Goal: Transaction & Acquisition: Purchase product/service

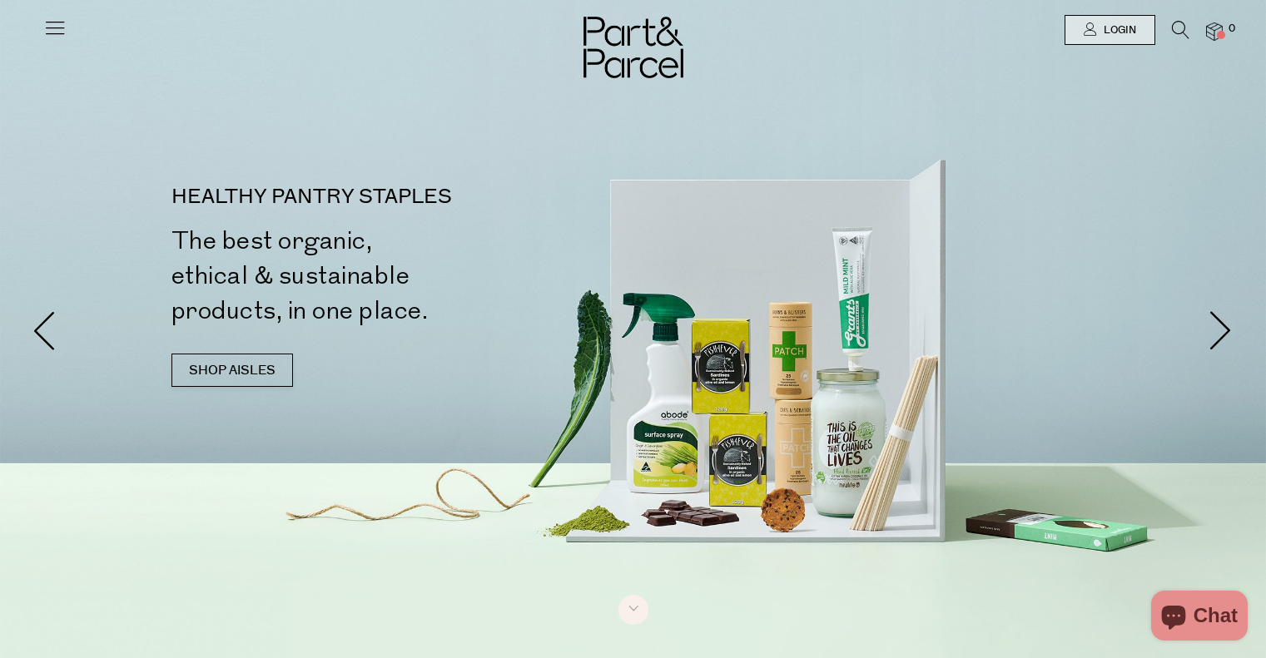
click at [55, 17] on icon at bounding box center [54, 27] width 23 height 23
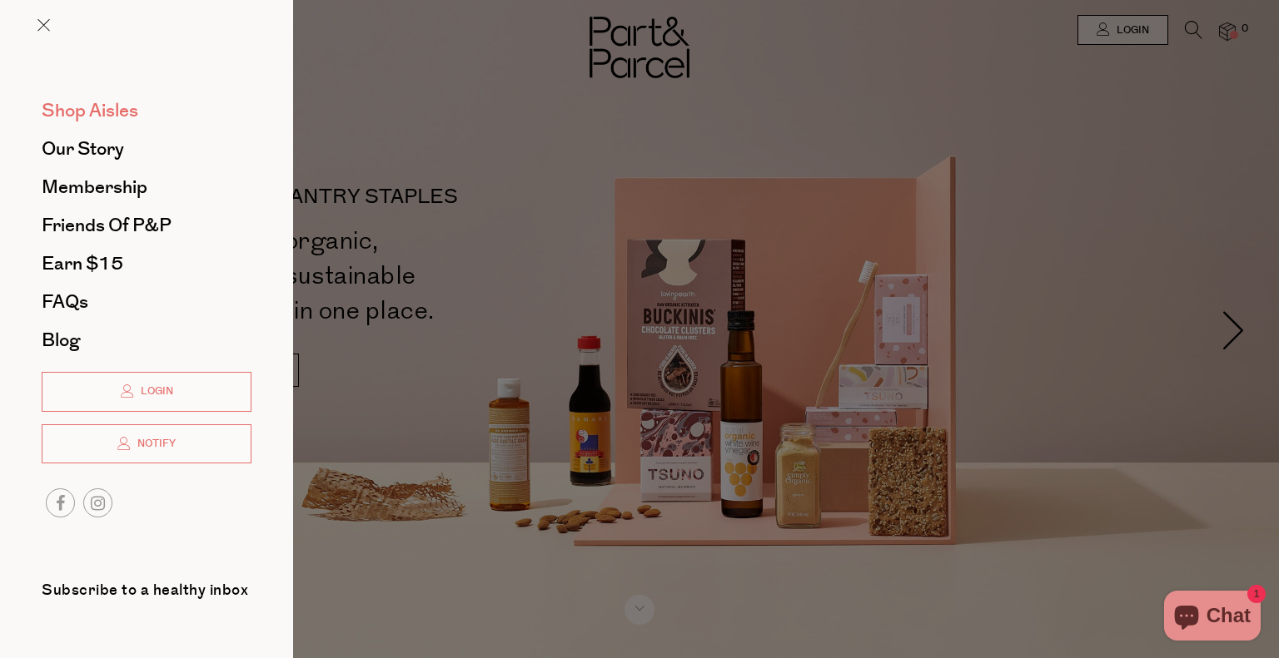
click at [104, 112] on span "Shop Aisles" at bounding box center [90, 110] width 97 height 27
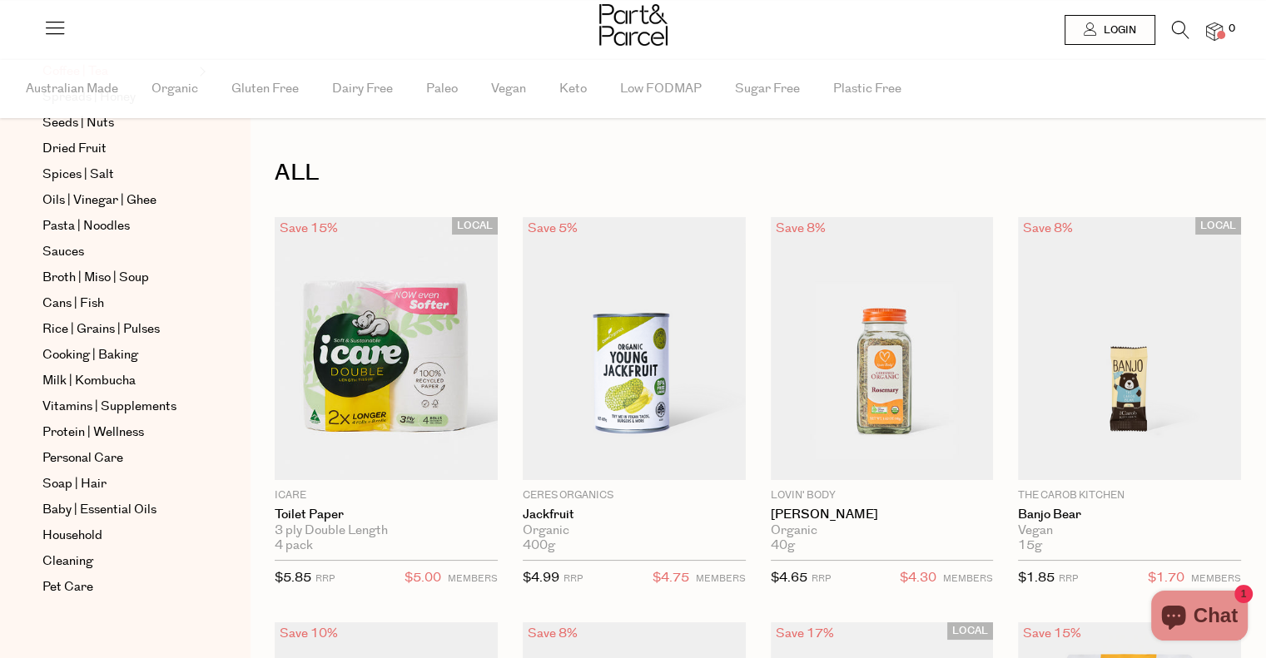
scroll to position [440, 0]
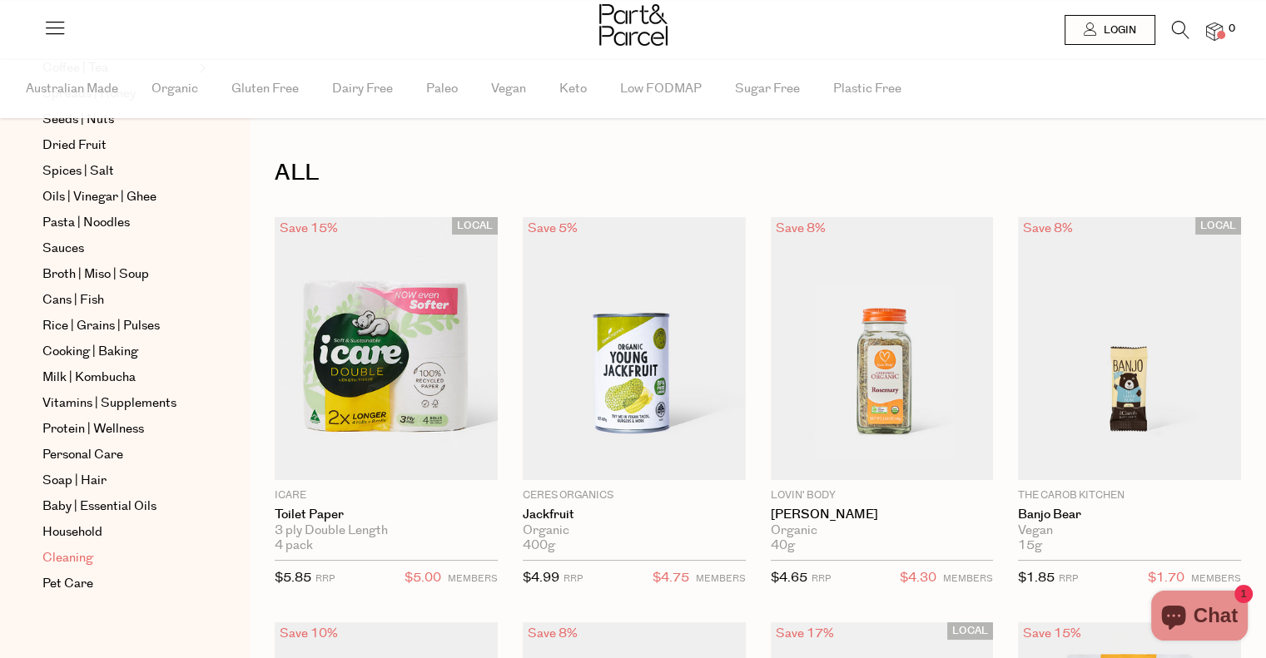
click at [68, 559] on span "Cleaning" at bounding box center [67, 559] width 51 height 20
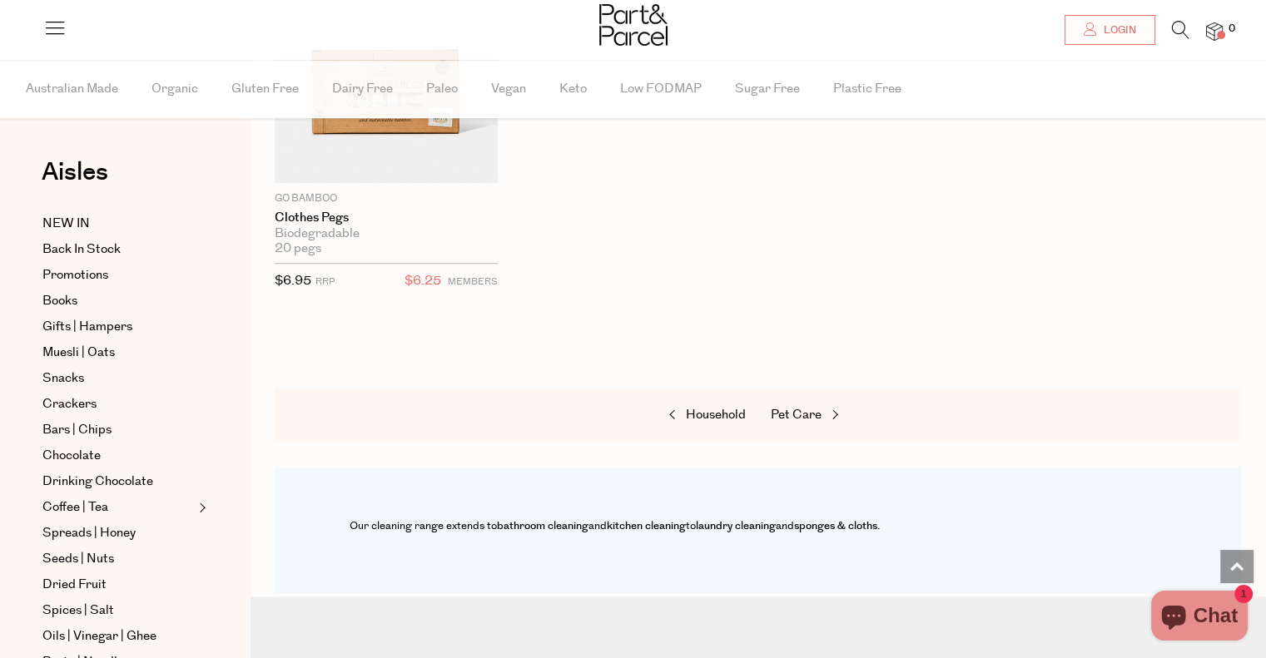
scroll to position [1514, 0]
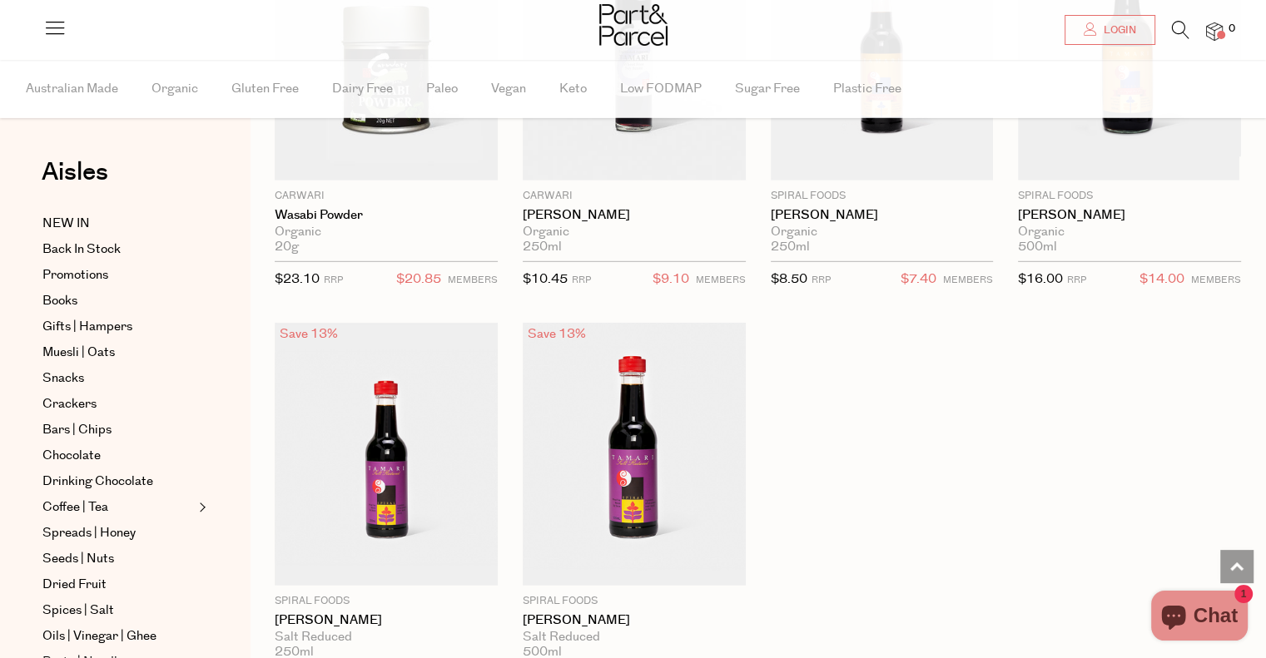
scroll to position [4760, 0]
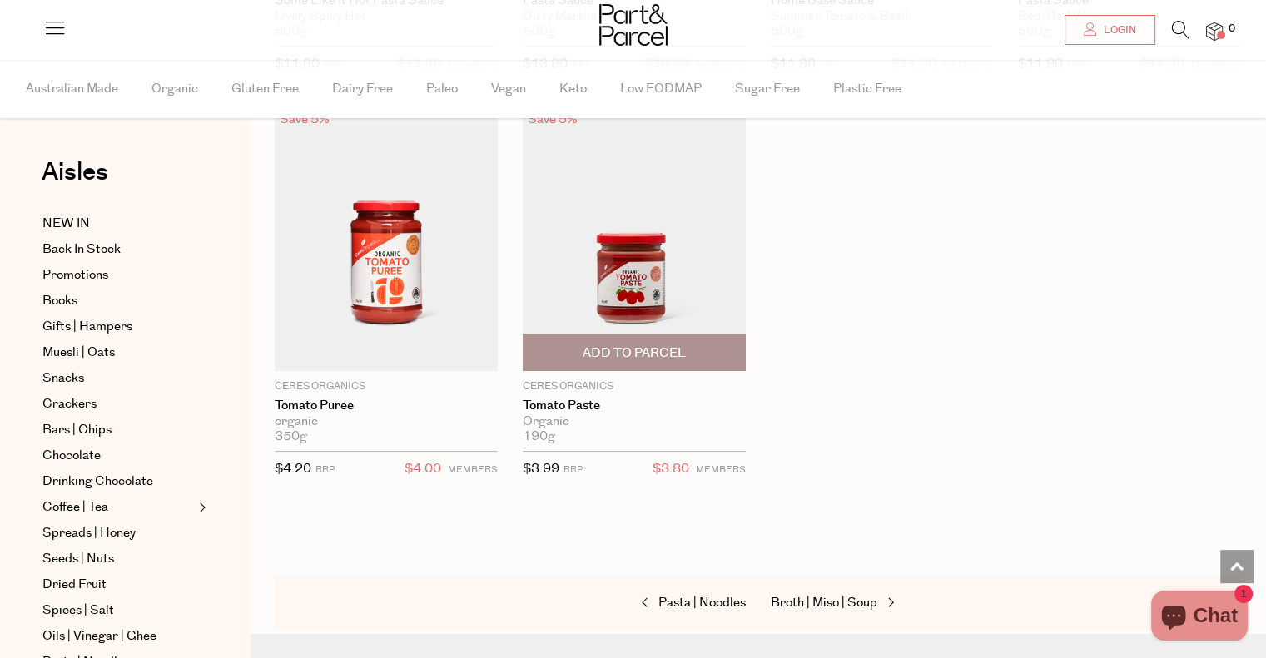
scroll to position [6872, 0]
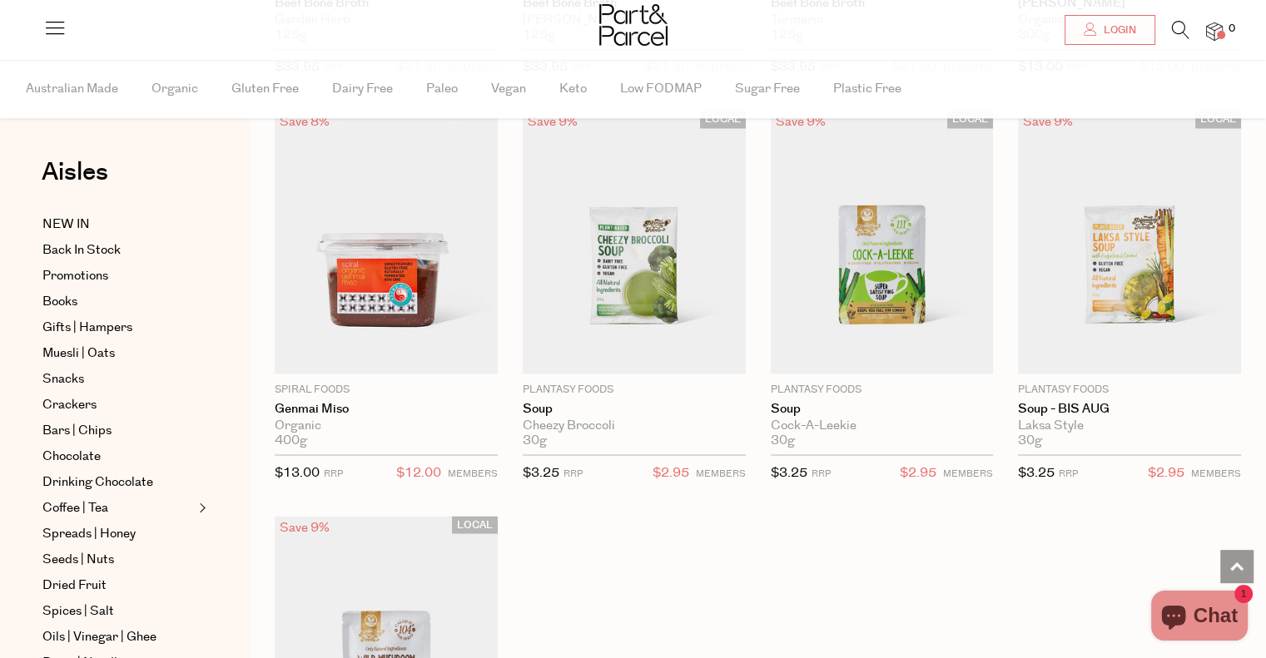
scroll to position [2926, 0]
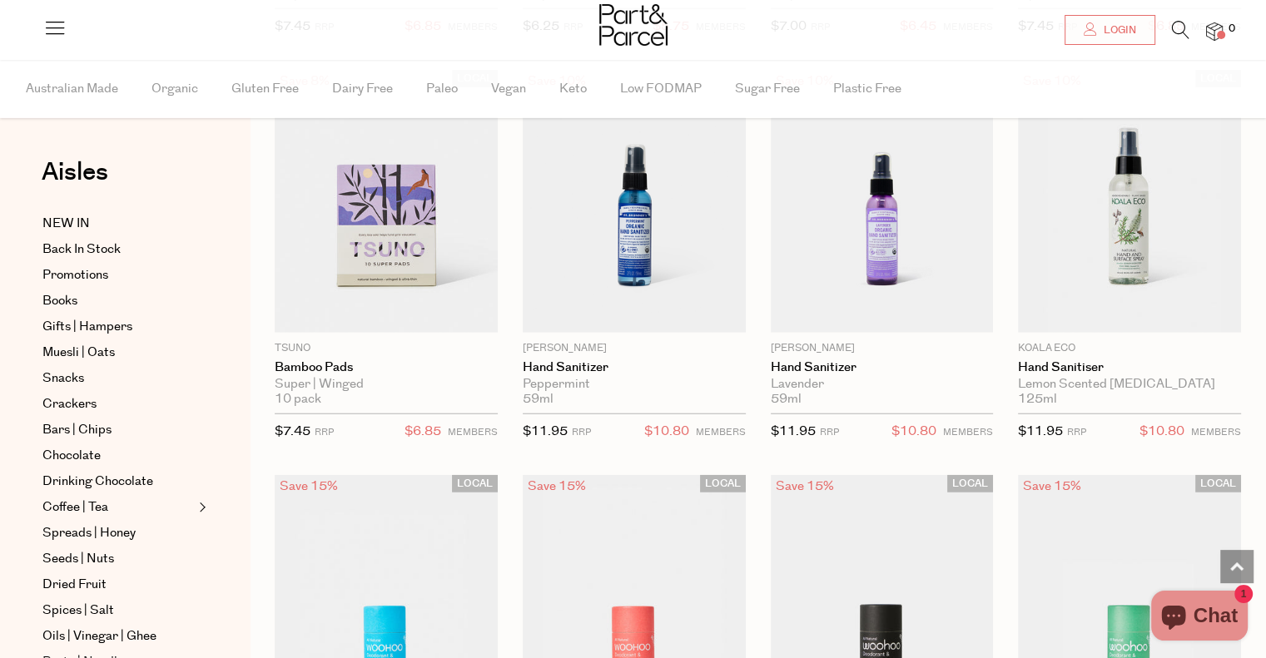
scroll to position [4249, 0]
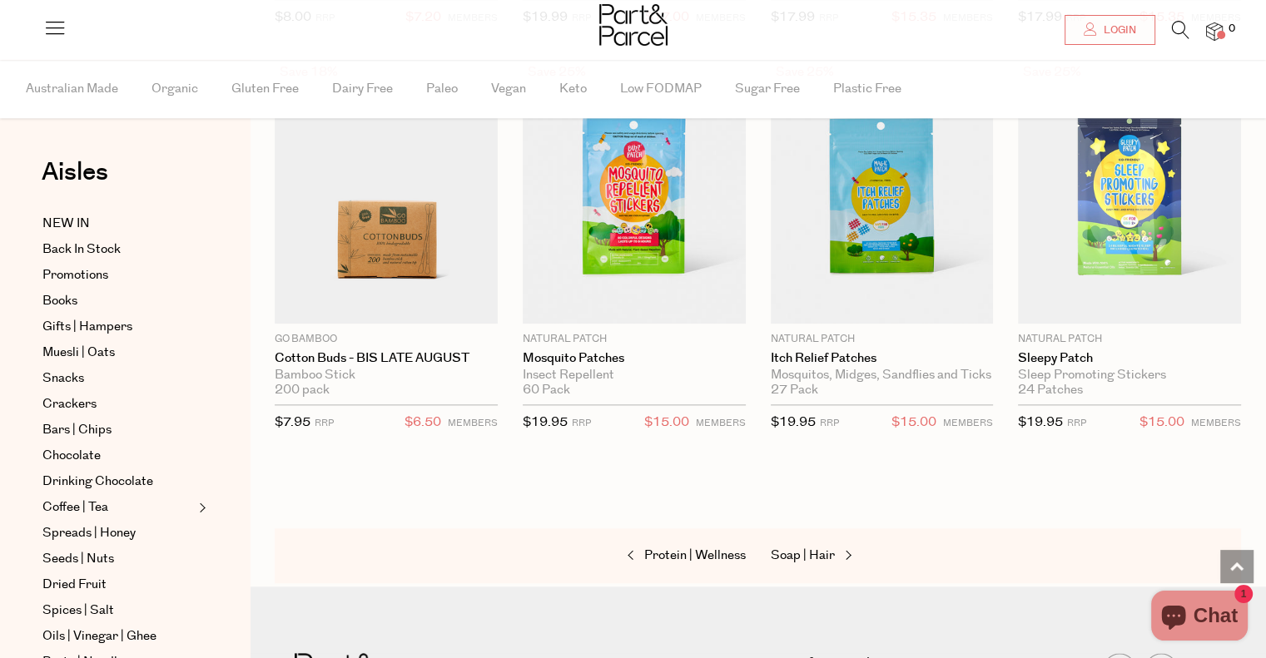
scroll to position [8263, 0]
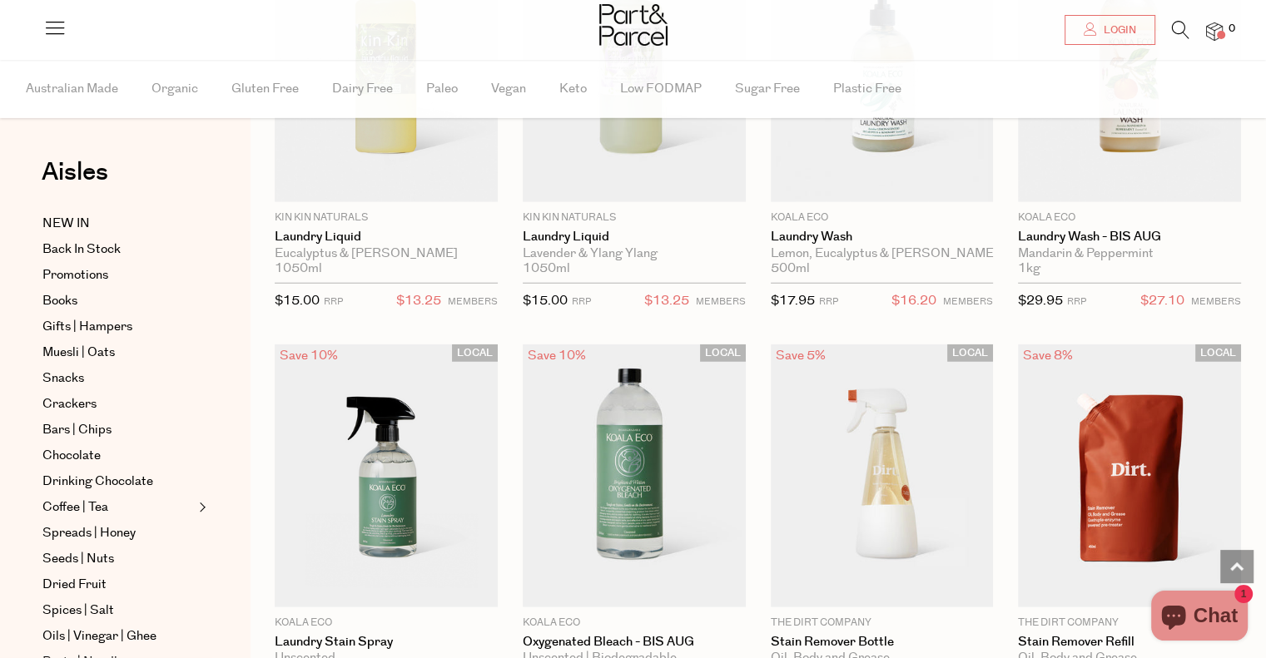
scroll to position [4365, 0]
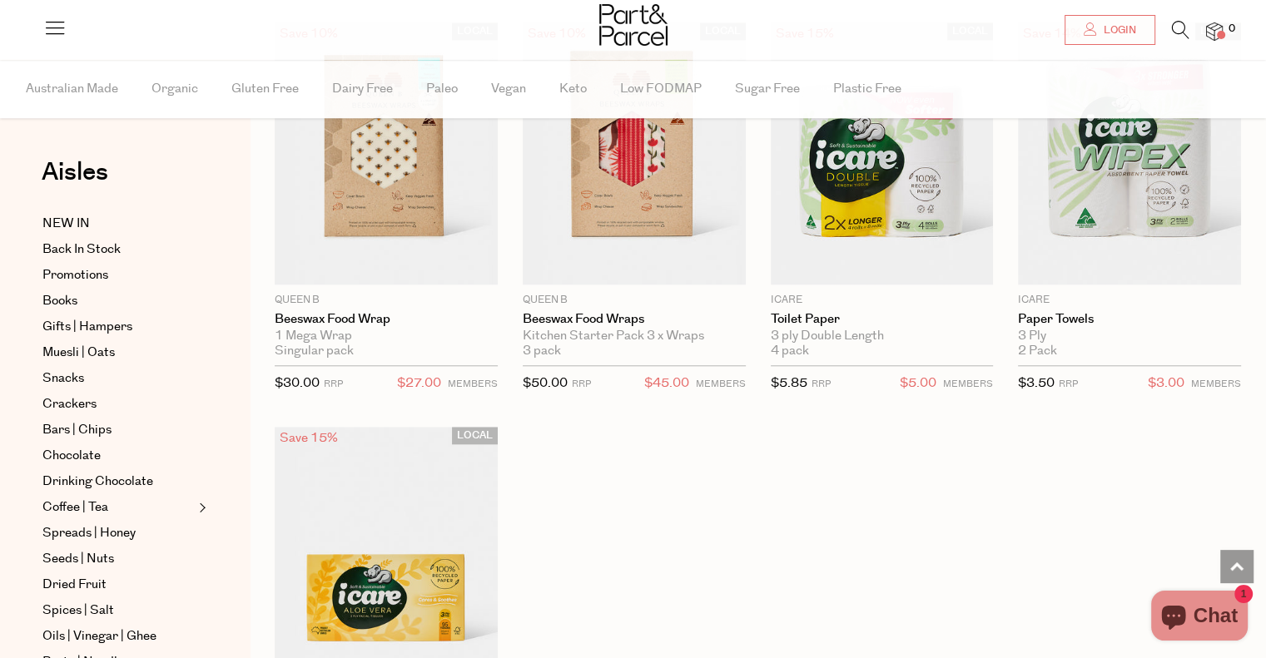
scroll to position [8299, 0]
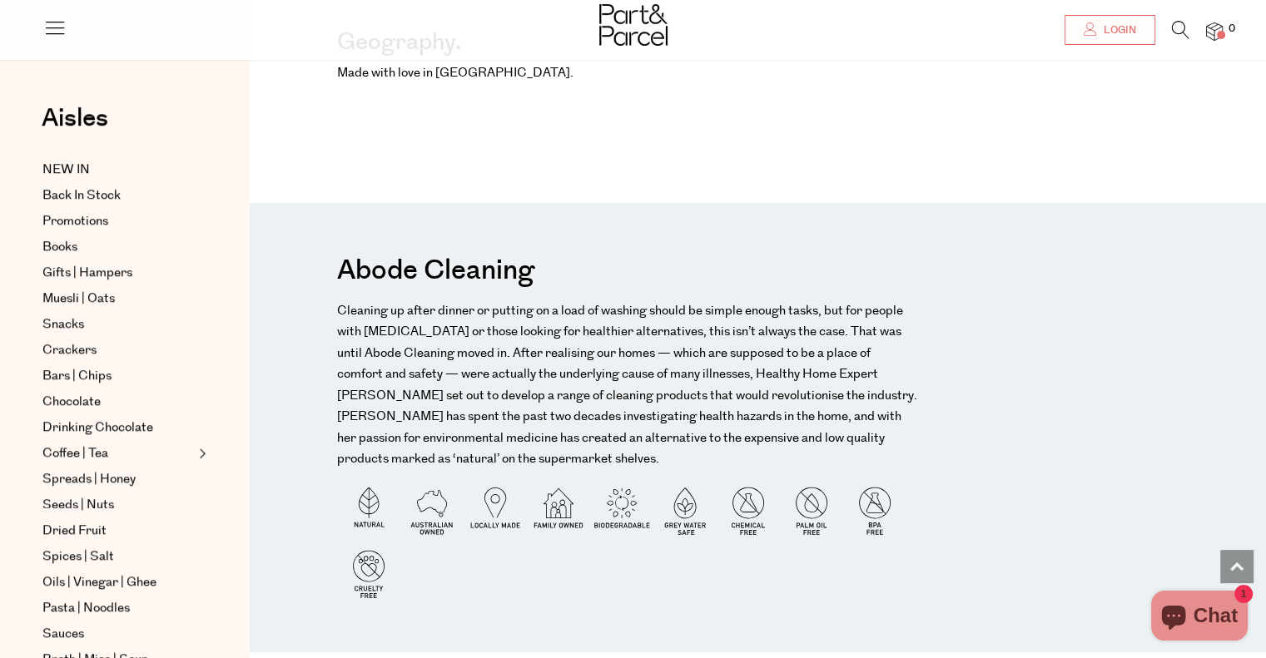
scroll to position [1195, 0]
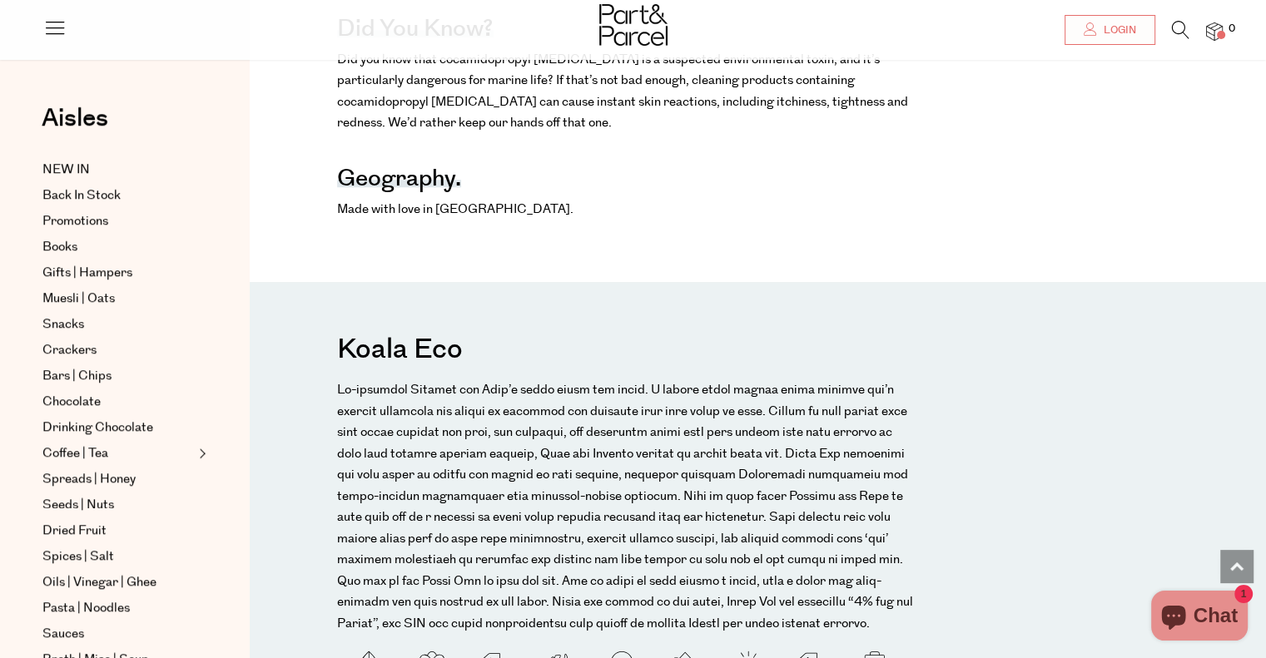
scroll to position [1592, 0]
